Goal: Task Accomplishment & Management: Manage account settings

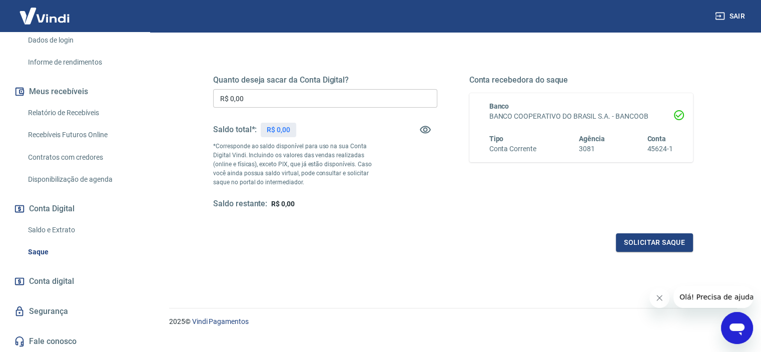
scroll to position [142, 0]
